Goal: Task Accomplishment & Management: Complete application form

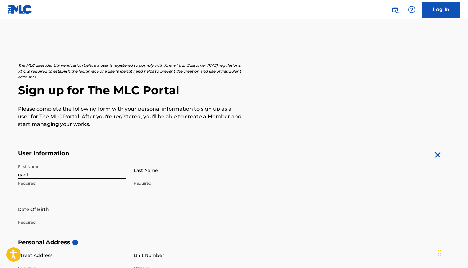
type input "gael"
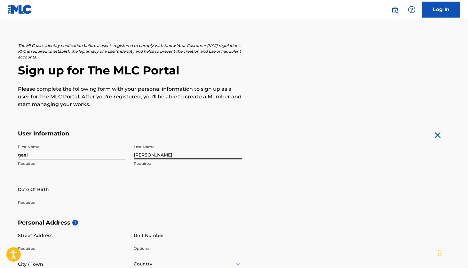
scroll to position [68, 0]
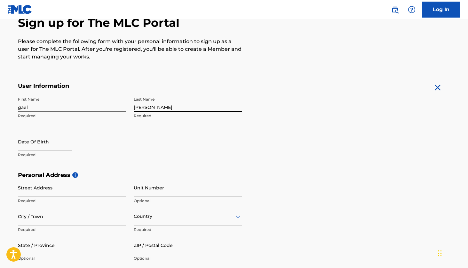
type input "[PERSON_NAME]"
select select "7"
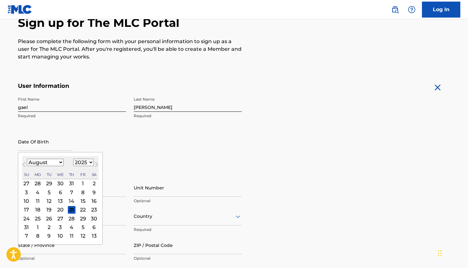
select select "2007"
select select "3"
click at [79, 185] on div "6" at bounding box center [83, 184] width 8 height 8
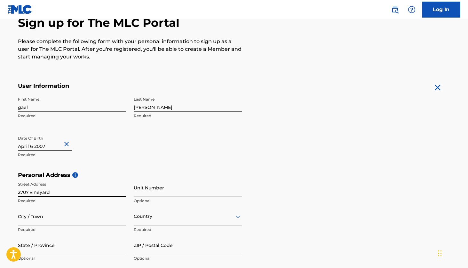
type input "2707 vineyard"
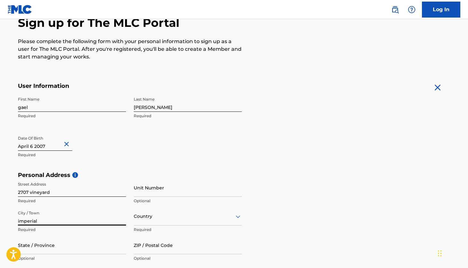
type input "imperial"
click at [188, 221] on div "Country" at bounding box center [188, 217] width 108 height 18
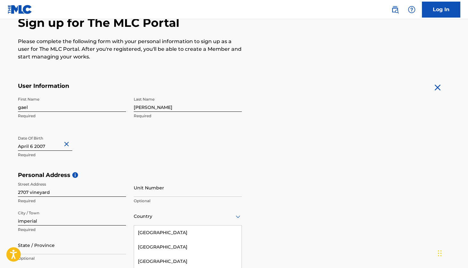
scroll to position [121, 0]
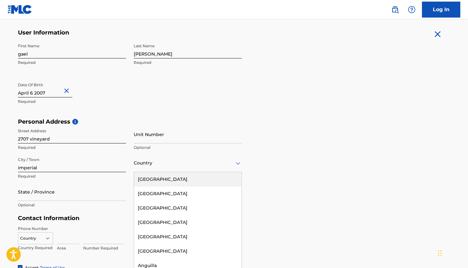
click at [203, 183] on div "[GEOGRAPHIC_DATA]" at bounding box center [188, 179] width 108 height 14
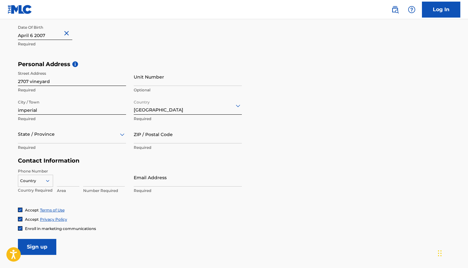
scroll to position [192, 0]
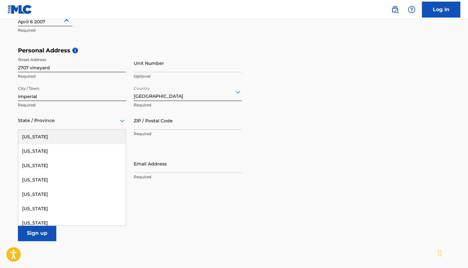
click at [118, 120] on div at bounding box center [72, 121] width 108 height 8
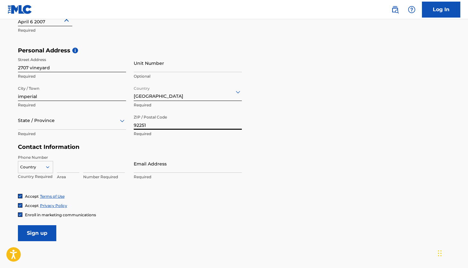
type input "92251"
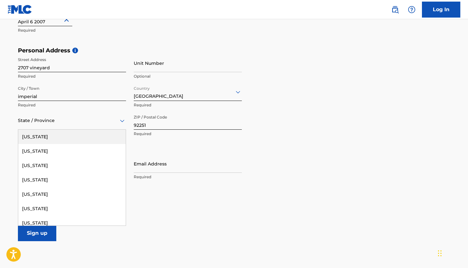
click at [33, 113] on div "State / Province" at bounding box center [72, 121] width 108 height 18
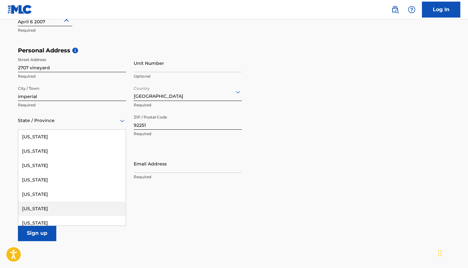
click at [52, 206] on div "[US_STATE]" at bounding box center [72, 209] width 108 height 14
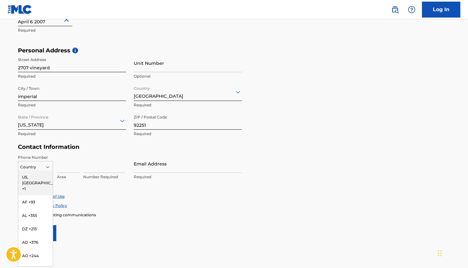
click at [46, 166] on icon at bounding box center [47, 167] width 3 height 2
click at [37, 180] on div "US, [GEOGRAPHIC_DATA] +1" at bounding box center [35, 183] width 35 height 25
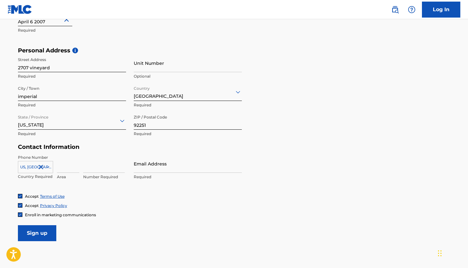
click at [68, 171] on input at bounding box center [68, 164] width 22 height 18
type input "442"
type input "3676108"
type input "[EMAIL_ADDRESS][DOMAIN_NAME]"
click at [47, 235] on input "Sign up" at bounding box center [37, 234] width 38 height 16
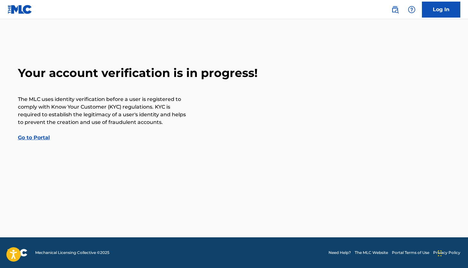
click at [46, 139] on link "Go to Portal" at bounding box center [34, 138] width 32 height 6
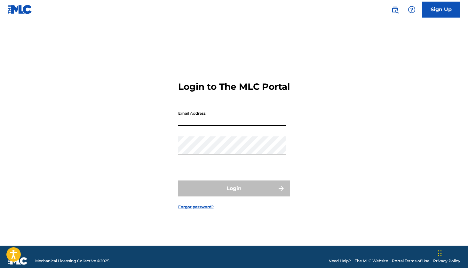
click at [279, 126] on input "Email Address" at bounding box center [232, 117] width 108 height 18
click at [323, 93] on div "Login to The MLC Portal Email Address Password Login Forgot password?" at bounding box center [234, 140] width 448 height 211
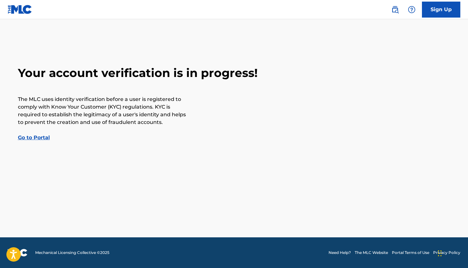
click at [34, 137] on link "Go to Portal" at bounding box center [34, 138] width 32 height 6
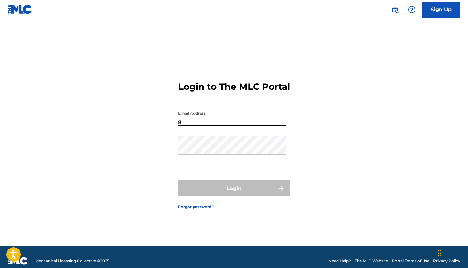
click at [282, 114] on input "g" at bounding box center [232, 117] width 108 height 18
click at [282, 126] on input "g" at bounding box center [232, 117] width 108 height 18
type input "[EMAIL_ADDRESS][DOMAIN_NAME]"
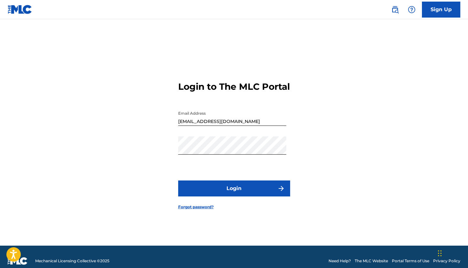
click at [236, 191] on button "Login" at bounding box center [234, 189] width 112 height 16
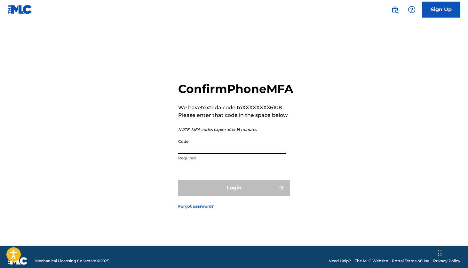
click at [190, 154] on input "Code" at bounding box center [232, 145] width 108 height 18
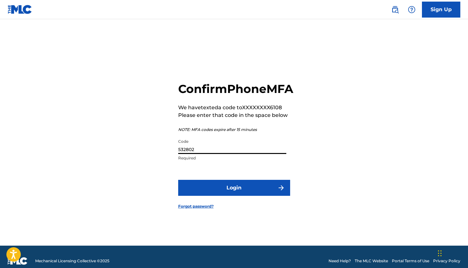
type input "532802"
click at [232, 193] on button "Login" at bounding box center [234, 188] width 112 height 16
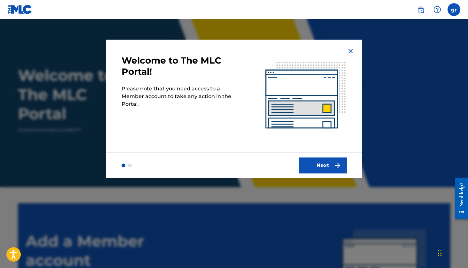
click at [336, 167] on img "submit" at bounding box center [338, 166] width 8 height 8
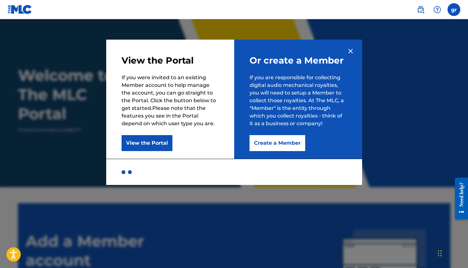
click at [266, 139] on button "Create a Member" at bounding box center [278, 143] width 56 height 16
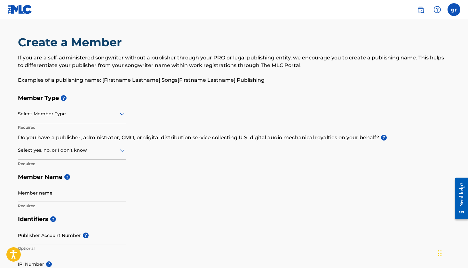
click at [86, 115] on div at bounding box center [72, 114] width 108 height 8
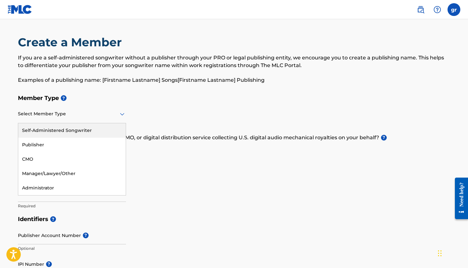
click at [105, 133] on div "Self-Administered Songwriter" at bounding box center [72, 130] width 108 height 14
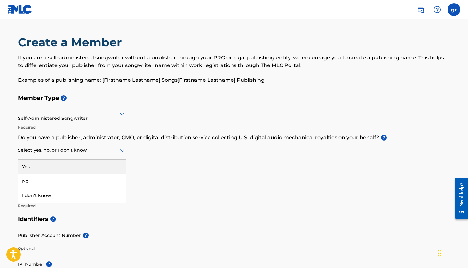
click at [78, 150] on div at bounding box center [72, 151] width 108 height 8
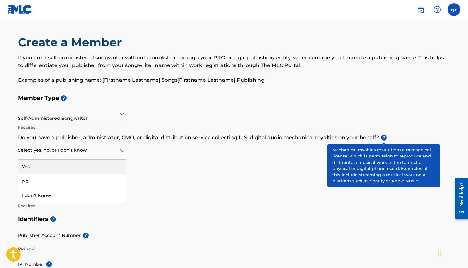
click at [382, 136] on span "?" at bounding box center [384, 138] width 6 height 6
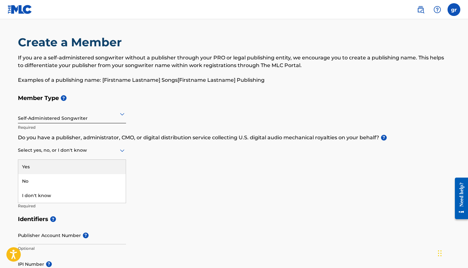
click at [115, 150] on div at bounding box center [72, 151] width 108 height 8
click at [111, 165] on div "Yes" at bounding box center [72, 167] width 108 height 14
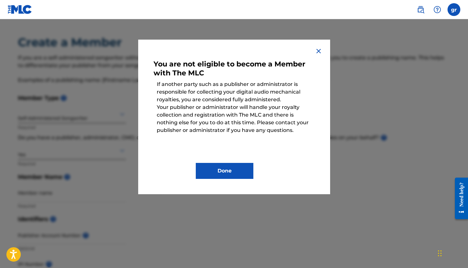
click at [224, 172] on button "Done" at bounding box center [225, 171] width 58 height 16
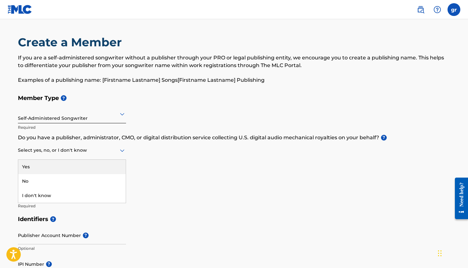
click at [111, 148] on div at bounding box center [72, 151] width 108 height 8
click at [118, 155] on div "Select yes, no, or I don't know" at bounding box center [72, 151] width 108 height 18
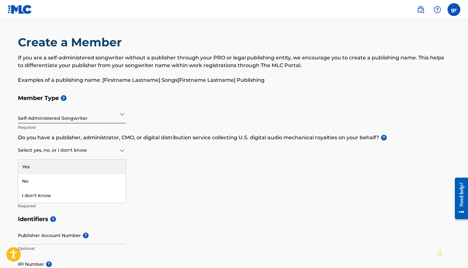
click at [102, 169] on div "Yes" at bounding box center [72, 167] width 108 height 14
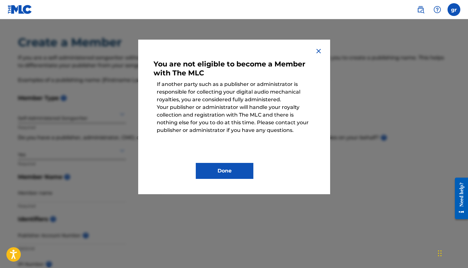
click at [219, 174] on button "Done" at bounding box center [225, 171] width 58 height 16
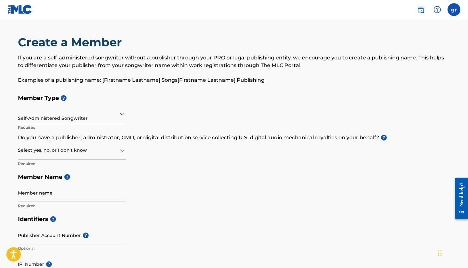
click at [94, 147] on div at bounding box center [72, 151] width 108 height 8
click at [81, 177] on div "No" at bounding box center [72, 181] width 108 height 14
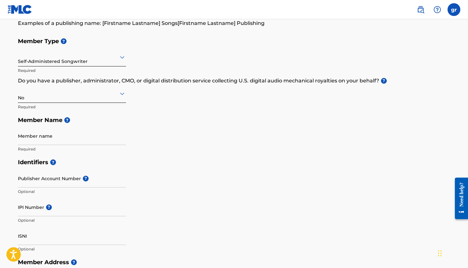
scroll to position [57, 0]
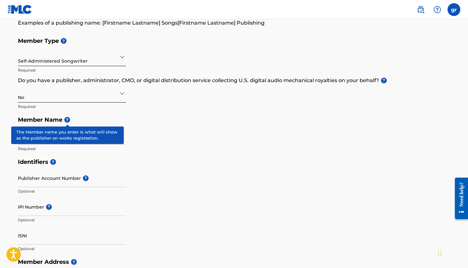
click at [70, 120] on span "?" at bounding box center [67, 120] width 6 height 6
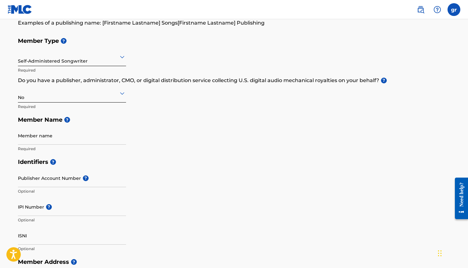
click at [78, 139] on input "Member name" at bounding box center [72, 136] width 108 height 18
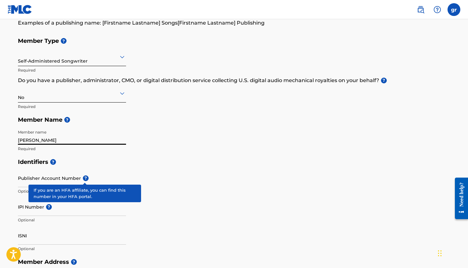
type input "[PERSON_NAME]"
click at [85, 180] on span "?" at bounding box center [86, 179] width 6 height 6
click at [85, 180] on input "Publisher Account Number ?" at bounding box center [72, 178] width 108 height 18
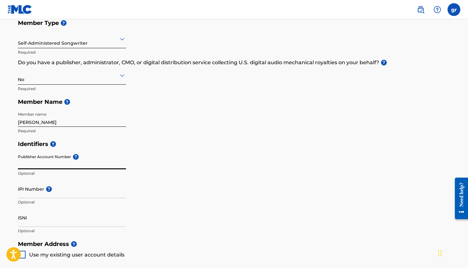
scroll to position [77, 0]
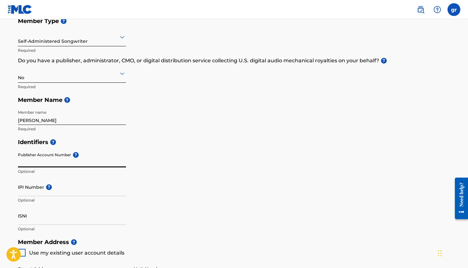
click at [64, 217] on input "ISNI" at bounding box center [72, 216] width 108 height 18
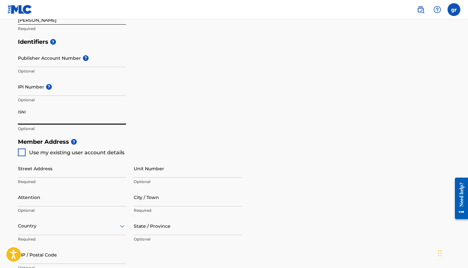
scroll to position [168, 0]
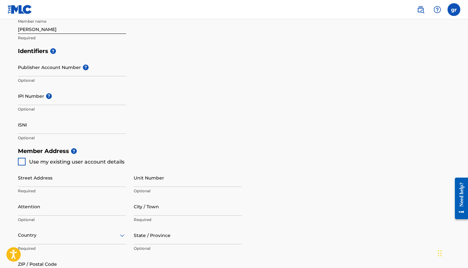
click at [23, 162] on div at bounding box center [22, 162] width 8 height 8
type input "2707 vineyard"
type input "imperial"
type input "92251"
type input "442"
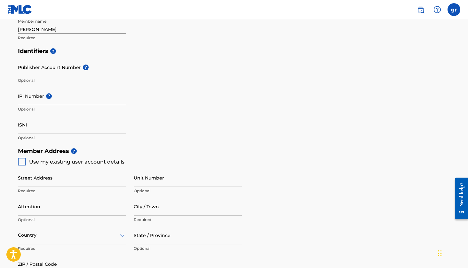
type input "3676108"
type input "[EMAIL_ADDRESS][DOMAIN_NAME]"
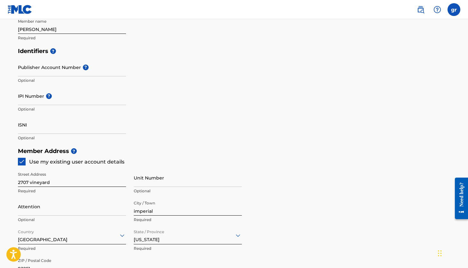
click at [22, 162] on img at bounding box center [22, 162] width 6 height 6
click at [22, 162] on div at bounding box center [22, 162] width 8 height 8
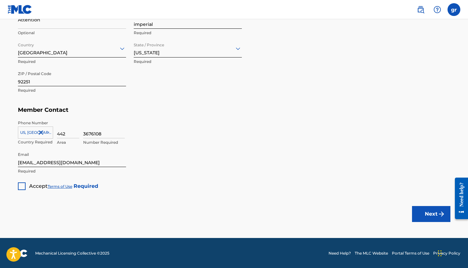
scroll to position [355, 0]
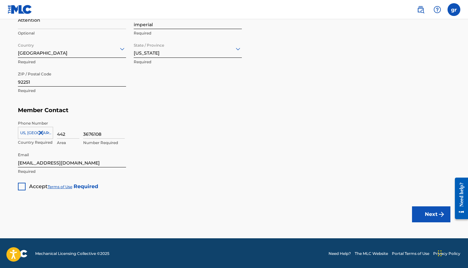
click at [25, 183] on div at bounding box center [22, 187] width 8 height 8
click at [418, 216] on button "Next" at bounding box center [431, 215] width 38 height 16
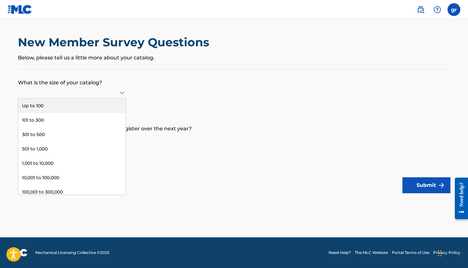
click at [124, 97] on icon at bounding box center [122, 93] width 8 height 8
click at [106, 113] on div "Up to 100" at bounding box center [72, 106] width 108 height 14
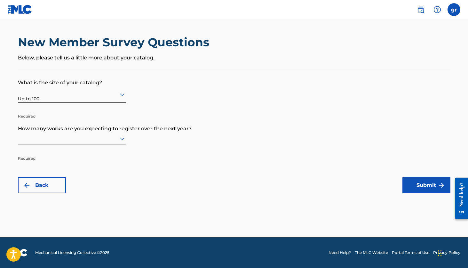
click at [99, 143] on div at bounding box center [72, 139] width 108 height 8
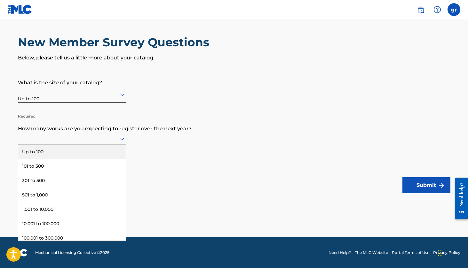
click at [91, 159] on div "Up to 100" at bounding box center [72, 152] width 108 height 14
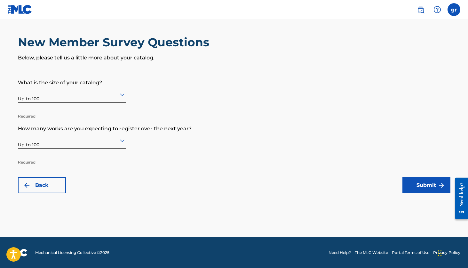
click at [406, 186] on button "Submit" at bounding box center [426, 186] width 48 height 16
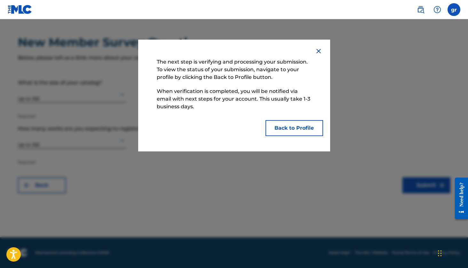
click at [294, 123] on button "Back to Profile" at bounding box center [295, 128] width 58 height 16
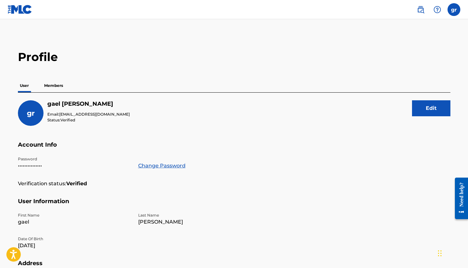
click at [60, 90] on p "Members" at bounding box center [53, 85] width 23 height 13
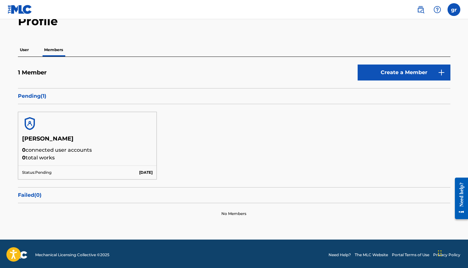
scroll to position [37, 0]
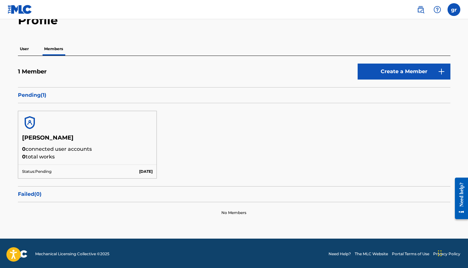
click at [52, 172] on p "Status: Pending" at bounding box center [36, 172] width 29 height 6
click at [32, 97] on p "Pending ( 1 )" at bounding box center [234, 96] width 433 height 8
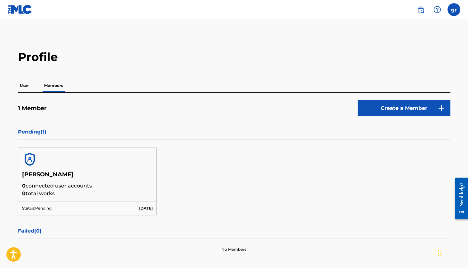
scroll to position [0, 0]
click at [25, 84] on p "User" at bounding box center [24, 85] width 13 height 13
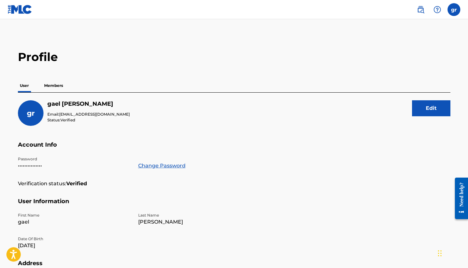
click at [414, 10] on link at bounding box center [420, 9] width 13 height 13
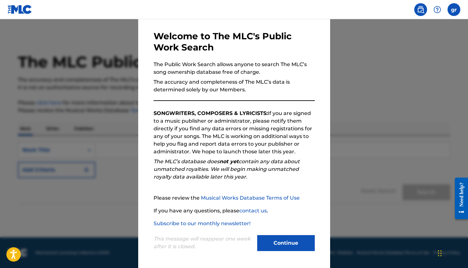
scroll to position [24, 0]
click at [290, 249] on button "Continue" at bounding box center [286, 243] width 58 height 16
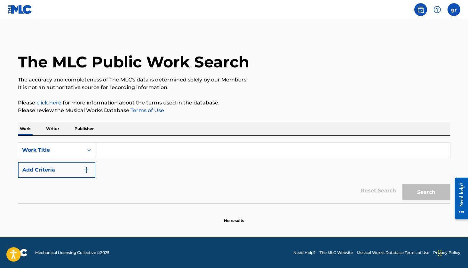
click at [51, 127] on p "Writer" at bounding box center [52, 128] width 17 height 13
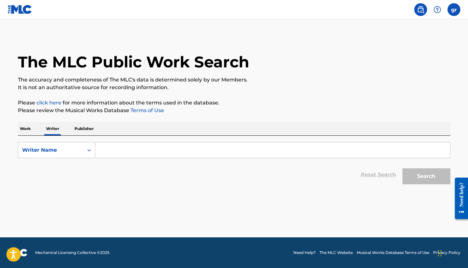
click at [25, 128] on p "Work" at bounding box center [25, 128] width 15 height 13
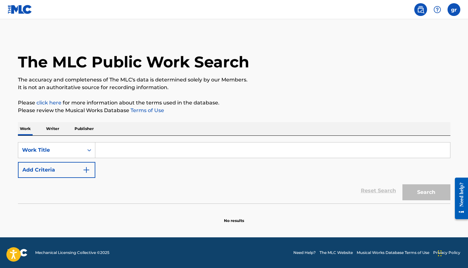
click at [453, 7] on label at bounding box center [454, 9] width 13 height 13
click at [454, 10] on input "gr [PERSON_NAME] [EMAIL_ADDRESS][DOMAIN_NAME] Notification Preferences Profile …" at bounding box center [454, 10] width 0 height 0
click at [231, 110] on p "Please review the Musical Works Database Terms of Use" at bounding box center [234, 111] width 433 height 8
click at [52, 129] on p "Writer" at bounding box center [52, 128] width 17 height 13
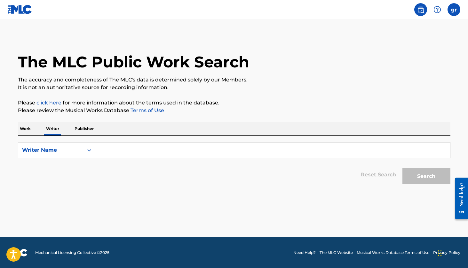
click at [20, 133] on p "Work" at bounding box center [25, 128] width 15 height 13
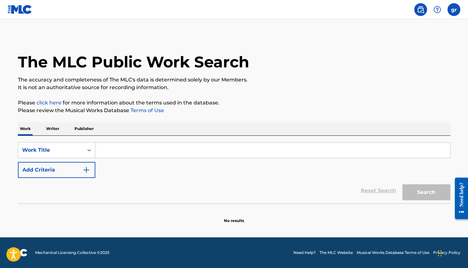
click at [84, 134] on p "Publisher" at bounding box center [84, 128] width 23 height 13
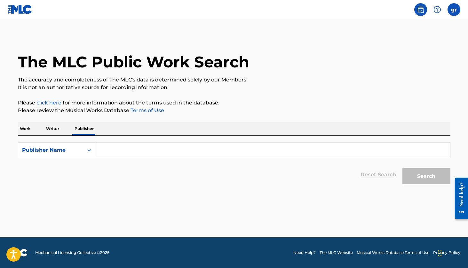
click at [70, 148] on div "Publisher Name" at bounding box center [51, 151] width 58 height 8
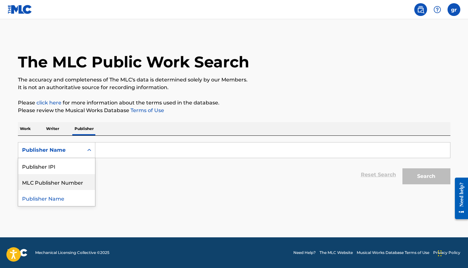
click at [98, 180] on div "Reset Search Search" at bounding box center [234, 175] width 433 height 26
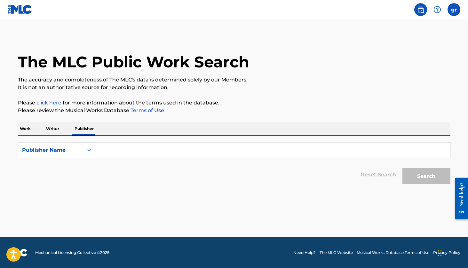
click at [25, 124] on p "Work" at bounding box center [25, 128] width 15 height 13
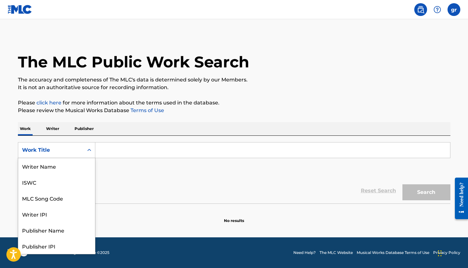
click at [47, 154] on div "Work Title" at bounding box center [50, 150] width 65 height 12
click at [60, 171] on div "MLC Song Code" at bounding box center [56, 166] width 77 height 16
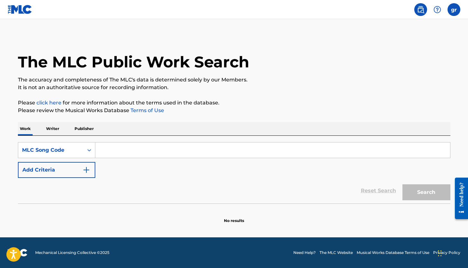
click at [79, 171] on button "Add Criteria" at bounding box center [56, 170] width 77 height 16
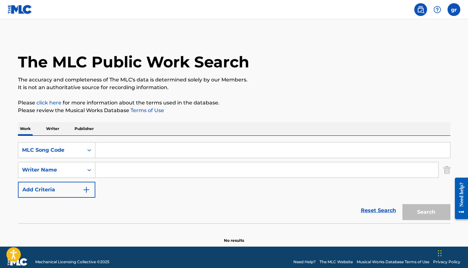
click at [84, 189] on img "Search Form" at bounding box center [87, 190] width 8 height 8
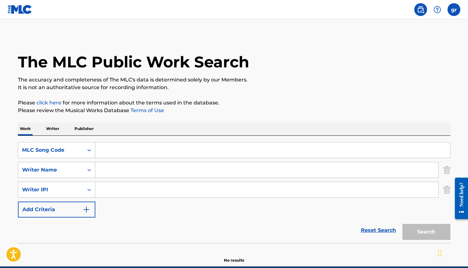
click at [448, 168] on img "Search Form" at bounding box center [446, 170] width 7 height 16
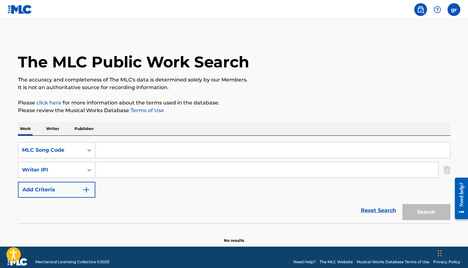
click at [447, 171] on img "Search Form" at bounding box center [446, 170] width 7 height 16
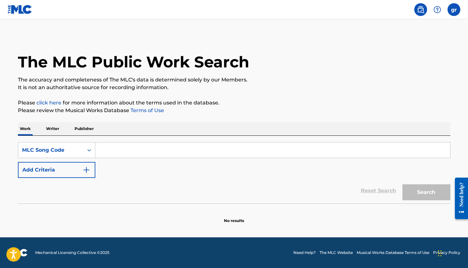
click at [206, 161] on div "SearchWithCriteria118690d4-0bb6-453c-a6c9-aba3cc733bb0 MLC Song Code Add Criter…" at bounding box center [234, 160] width 433 height 36
click at [206, 159] on div "SearchWithCriteria118690d4-0bb6-453c-a6c9-aba3cc733bb0 MLC Song Code Add Criter…" at bounding box center [234, 160] width 433 height 36
click at [208, 155] on input "Search Form" at bounding box center [272, 150] width 355 height 15
click at [56, 129] on p "Writer" at bounding box center [52, 128] width 17 height 13
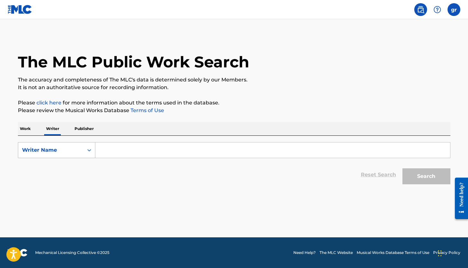
click at [59, 147] on div "Writer Name" at bounding box center [51, 151] width 58 height 8
click at [113, 153] on input "Search Form" at bounding box center [272, 150] width 355 height 15
type input "G"
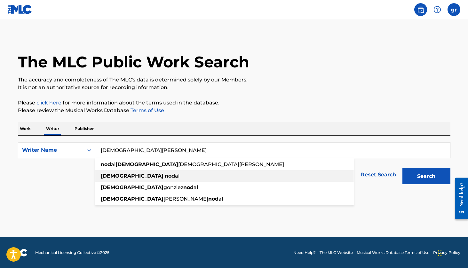
click at [118, 177] on strong "[DEMOGRAPHIC_DATA]" at bounding box center [132, 176] width 63 height 6
type input "[DEMOGRAPHIC_DATA][PERSON_NAME]"
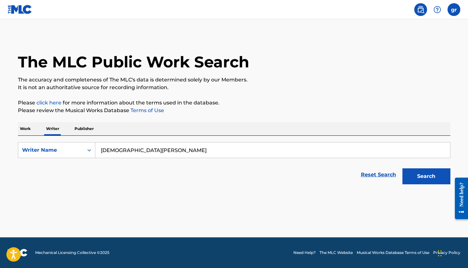
click at [112, 148] on input "[DEMOGRAPHIC_DATA][PERSON_NAME]" at bounding box center [272, 150] width 355 height 15
type input "[PERSON_NAME]"
drag, startPoint x: 107, startPoint y: 151, endPoint x: 143, endPoint y: 152, distance: 35.5
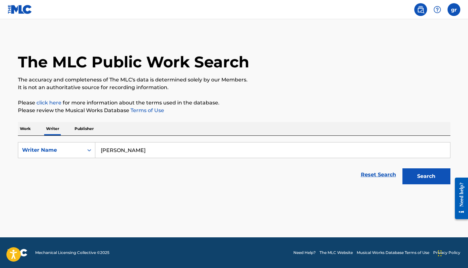
click at [143, 152] on input "[PERSON_NAME]" at bounding box center [272, 150] width 355 height 15
click at [89, 132] on p "Publisher" at bounding box center [84, 128] width 23 height 13
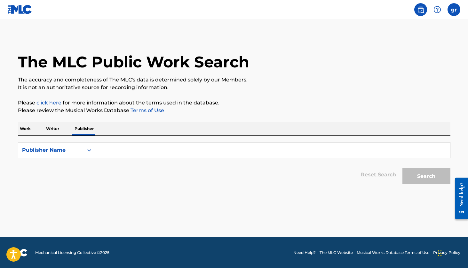
click at [89, 132] on p "Publisher" at bounding box center [84, 128] width 23 height 13
click at [76, 151] on div "Publisher Name" at bounding box center [51, 151] width 58 height 8
click at [127, 155] on input "Search Form" at bounding box center [272, 150] width 355 height 15
type input "g"
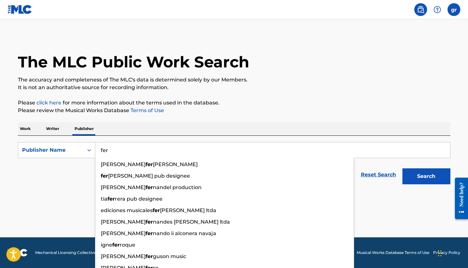
type input "fer"
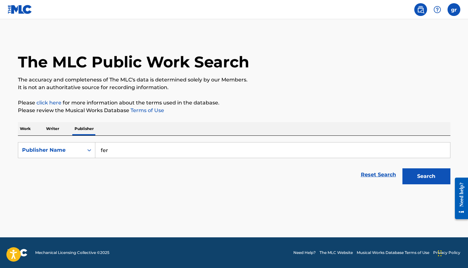
click at [360, 97] on div "The MLC Public Work Search The accuracy and completeness of The MLC's data is d…" at bounding box center [234, 111] width 448 height 153
click at [378, 177] on link "Reset Search" at bounding box center [379, 175] width 42 height 14
click at [376, 172] on div "Reset Search Search" at bounding box center [234, 175] width 433 height 26
click at [453, 5] on label at bounding box center [454, 9] width 13 height 13
click at [454, 10] on input "gr [PERSON_NAME] [EMAIL_ADDRESS][DOMAIN_NAME] Notification Preferences Profile …" at bounding box center [454, 10] width 0 height 0
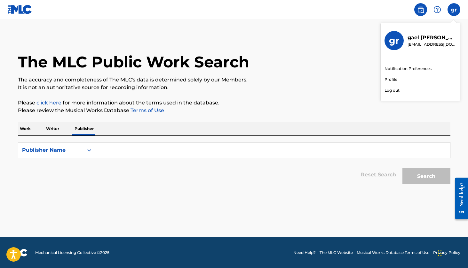
click at [341, 35] on main "The MLC Public Work Search The accuracy and completeness of The MLC's data is d…" at bounding box center [234, 128] width 468 height 219
